Goal: Information Seeking & Learning: Find specific fact

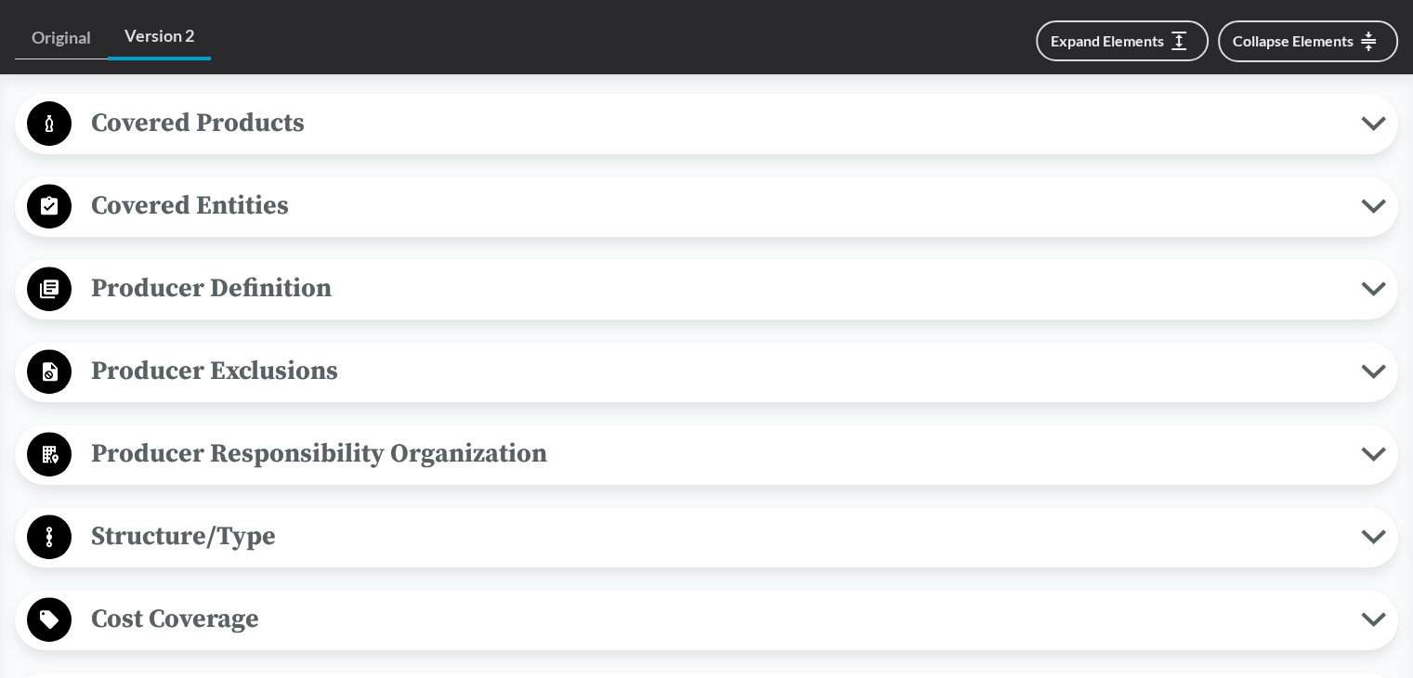
scroll to position [650, 0]
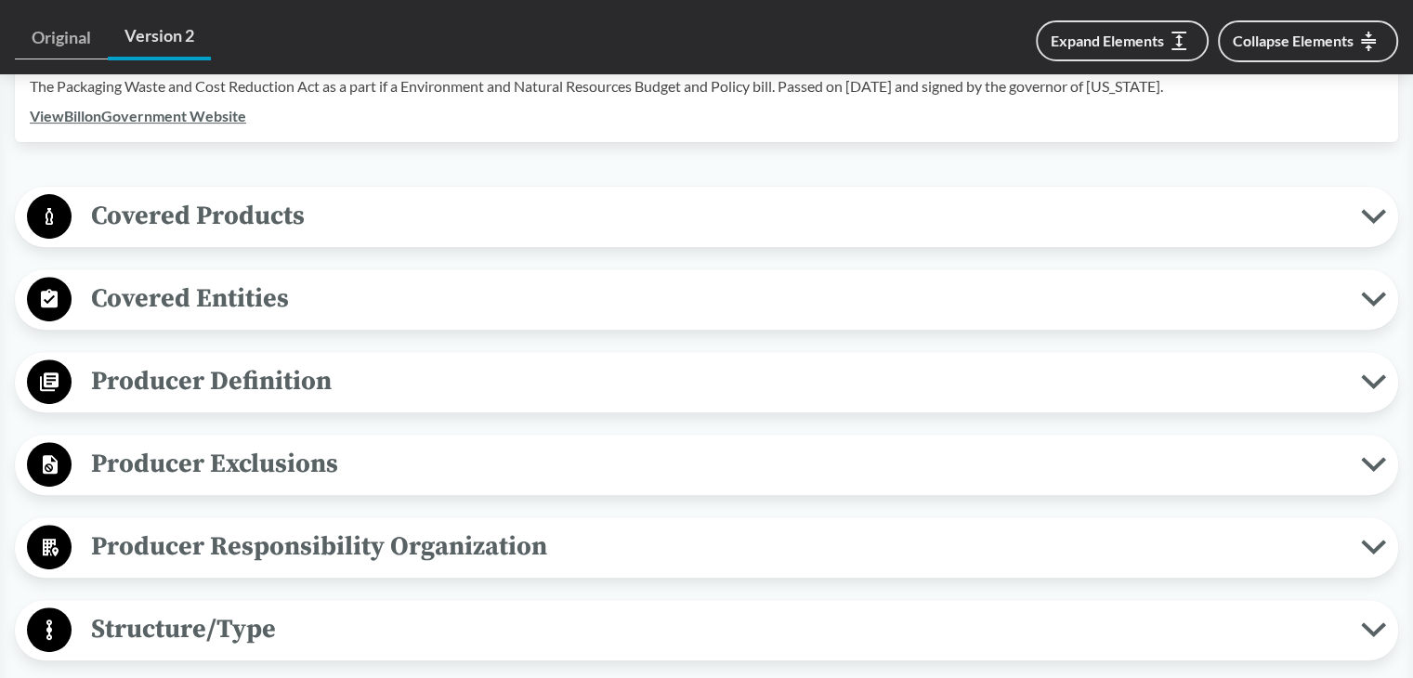
click at [286, 195] on span "Covered Products" at bounding box center [716, 216] width 1289 height 42
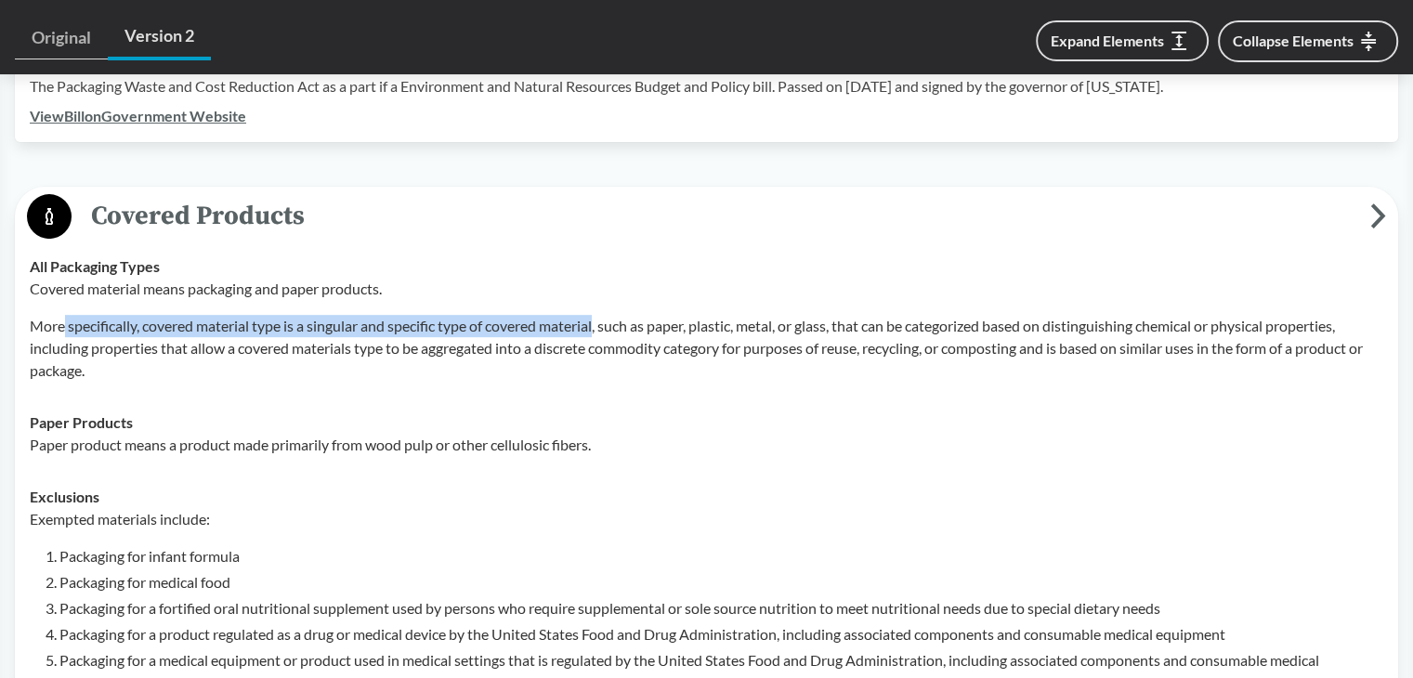
drag, startPoint x: 63, startPoint y: 298, endPoint x: 601, endPoint y: 294, distance: 537.8
click at [601, 315] on p "More specifically, covered material type is a singular and specific type of cov…" at bounding box center [706, 348] width 1353 height 67
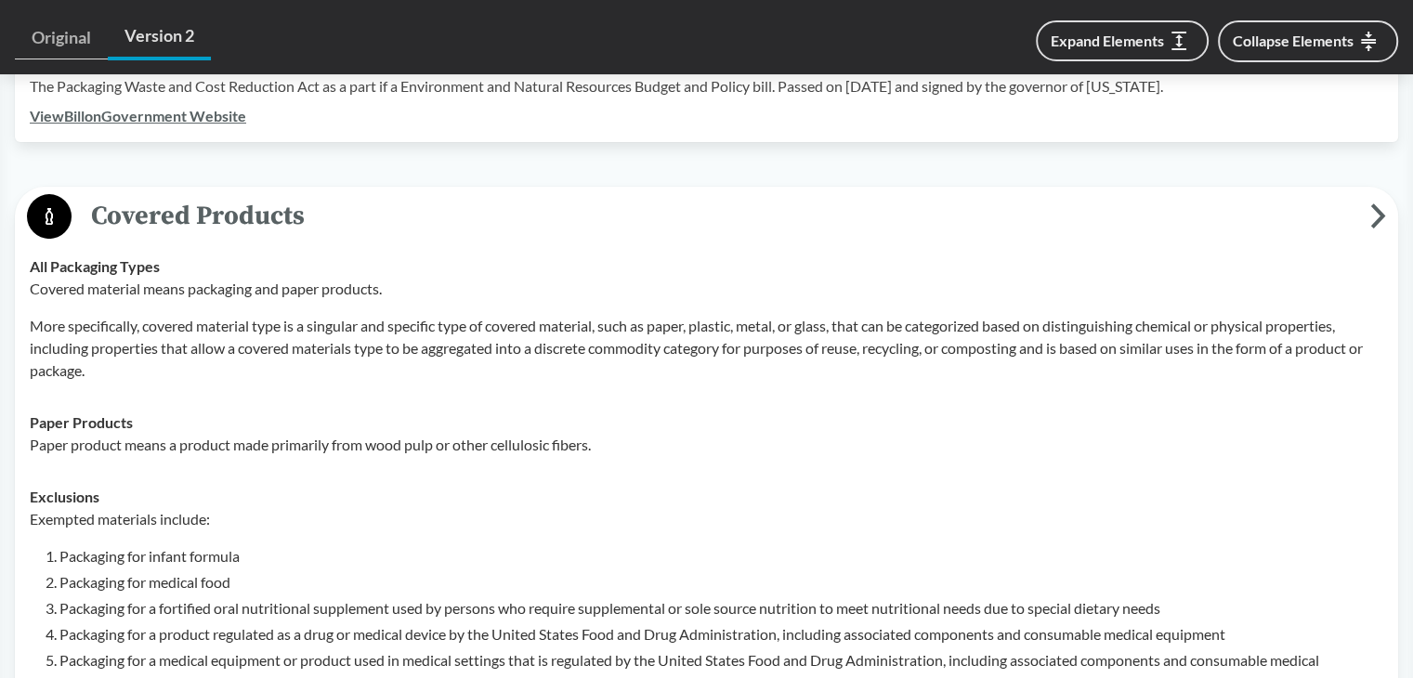
drag, startPoint x: 0, startPoint y: 329, endPoint x: 42, endPoint y: 284, distance: 61.1
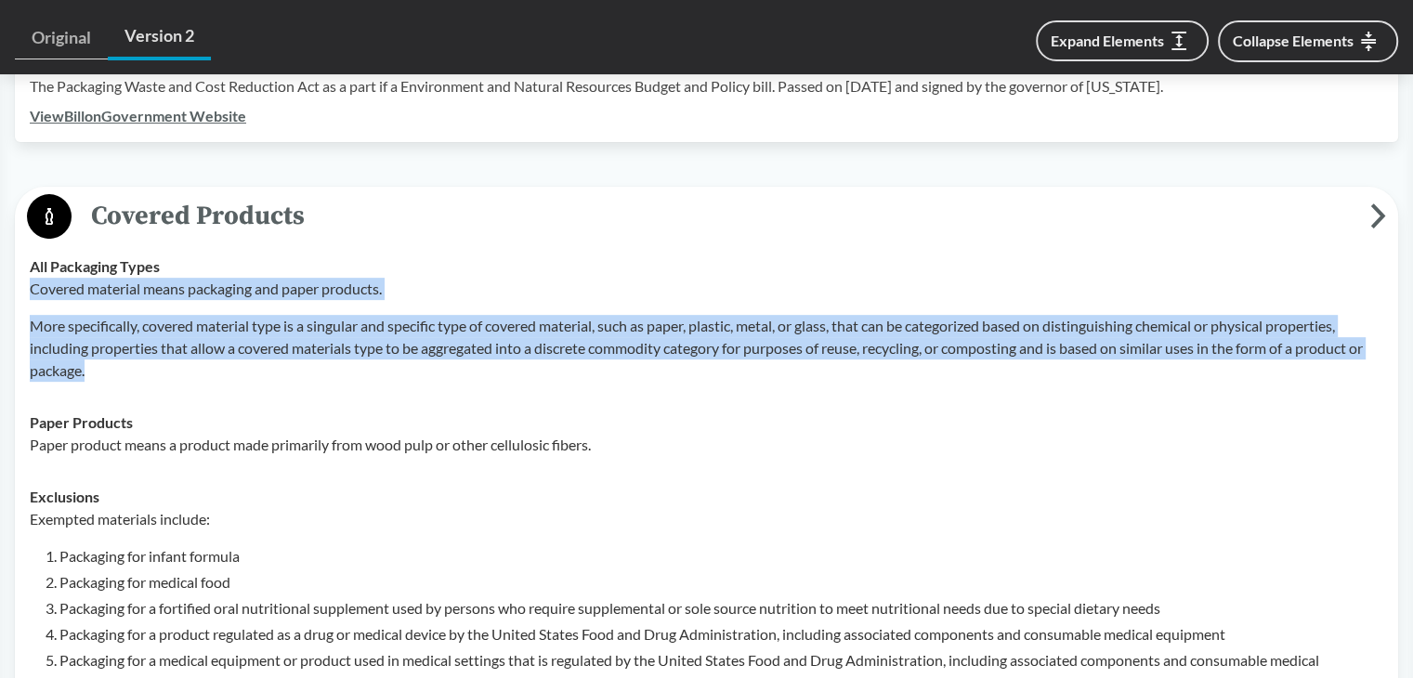
drag, startPoint x: 30, startPoint y: 260, endPoint x: 137, endPoint y: 368, distance: 151.7
click at [137, 368] on td "All Packaging Types Covered material means packaging and paper products. More s…" at bounding box center [706, 319] width 1370 height 156
copy div "Covered material means packaging and paper products. More specifically, covered…"
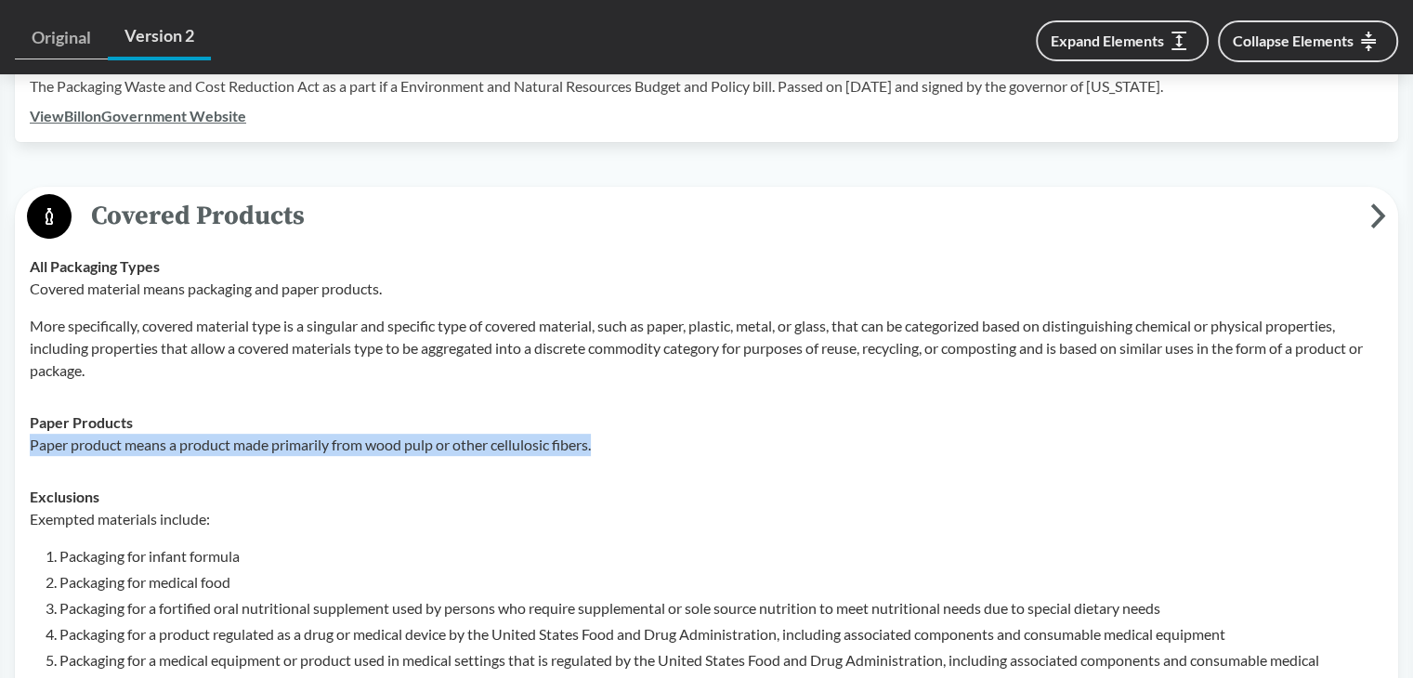
drag, startPoint x: 32, startPoint y: 417, endPoint x: 605, endPoint y: 421, distance: 573.1
click at [605, 434] on p "Paper product means a product made primarily from wood pulp or other cellulosic…" at bounding box center [706, 445] width 1353 height 22
copy p "Paper product means a product made primarily from wood pulp or other cellulosic…"
